Goal: Transaction & Acquisition: Purchase product/service

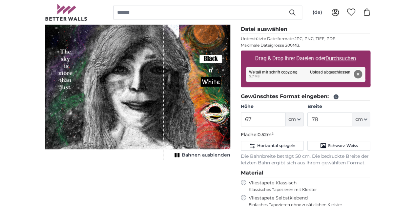
click at [362, 72] on button "Entfernen" at bounding box center [357, 74] width 9 height 9
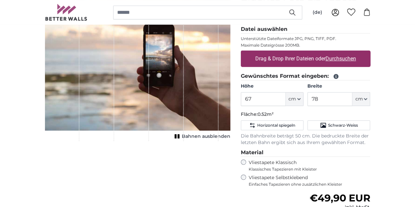
click at [356, 56] on u "Durchsuchen" at bounding box center [341, 58] width 31 height 6
click at [370, 53] on input "Drag & Drop Ihrer Dateien oder Durchsuchen" at bounding box center [306, 52] width 130 height 2
type input "**********"
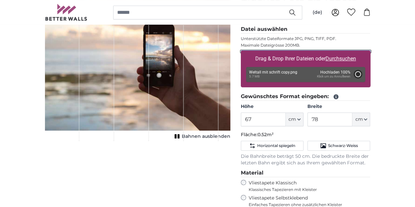
type input "200"
type input "236"
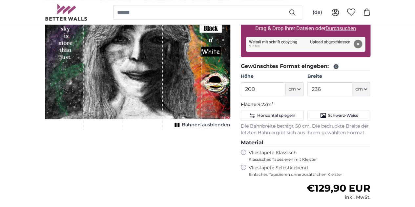
scroll to position [113, 0]
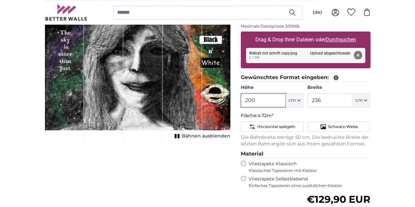
drag, startPoint x: 302, startPoint y: 99, endPoint x: 271, endPoint y: 97, distance: 30.9
click at [271, 97] on product-detail "Abbrechen Bild zuschneiden Bahnen ausblenden Eigenes Foto als Tapete Nr. WQ553 …" at bounding box center [208, 131] width 336 height 339
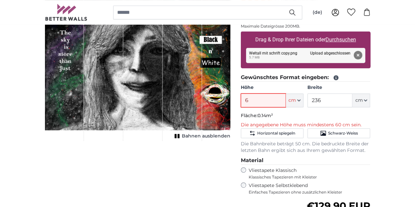
click at [286, 97] on input "6" at bounding box center [263, 101] width 45 height 14
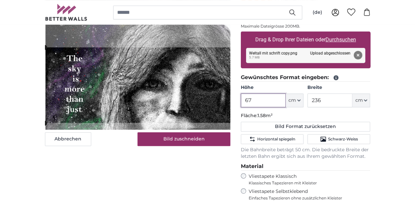
type input "67"
drag, startPoint x: 370, startPoint y: 104, endPoint x: 338, endPoint y: 96, distance: 32.8
click at [338, 96] on div "Höhe 67 ft cm Centimeter (cm) Inches (inch) Feet (ft. in.) Breite 236 ft cm Cen…" at bounding box center [306, 95] width 130 height 23
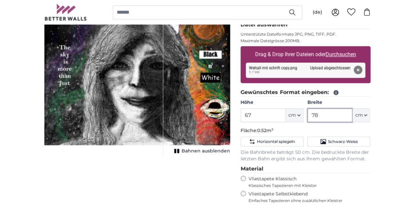
scroll to position [98, 0]
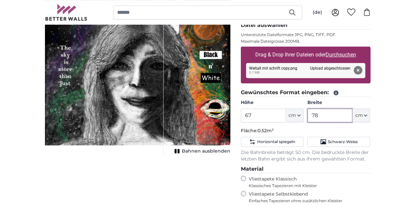
type input "78"
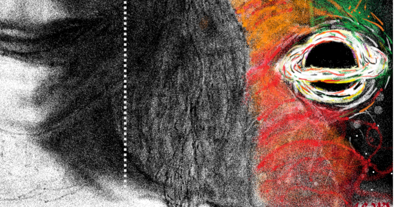
scroll to position [68, 0]
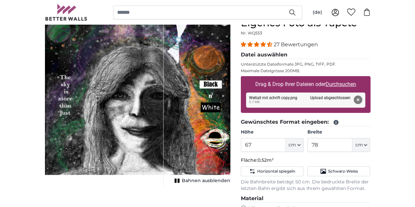
drag, startPoint x: 169, startPoint y: 151, endPoint x: 126, endPoint y: 137, distance: 44.6
click at [126, 137] on div "1 of 1" at bounding box center [104, 101] width 119 height 168
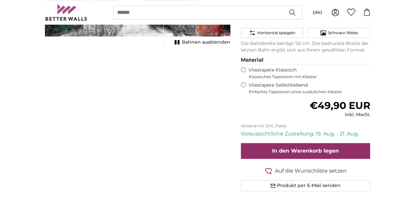
scroll to position [207, 0]
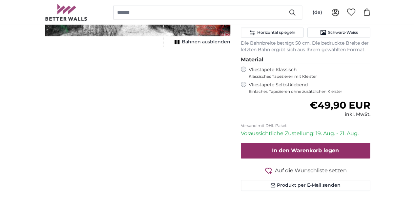
click at [132, 152] on div "Abbrechen Bild zuschneiden Bahnen ausblenden" at bounding box center [138, 42] width 196 height 328
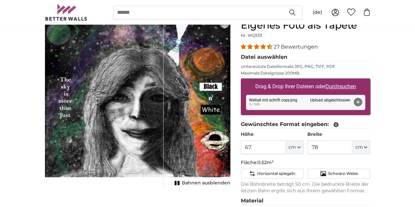
scroll to position [64, 0]
